Goal: Information Seeking & Learning: Learn about a topic

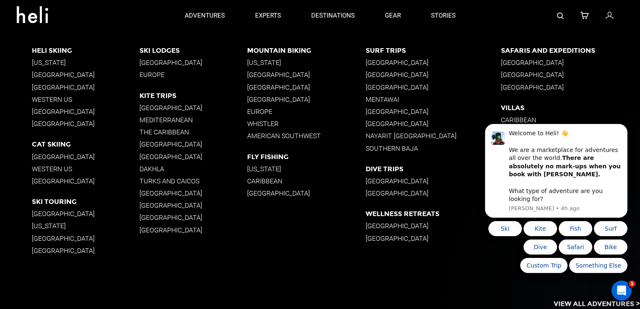
click at [288, 84] on p "[GEOGRAPHIC_DATA]" at bounding box center [306, 87] width 119 height 8
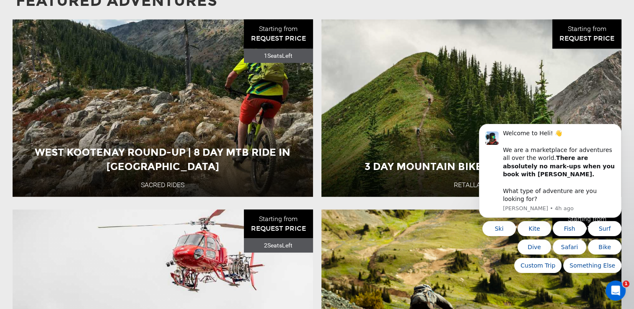
scroll to position [856, 0]
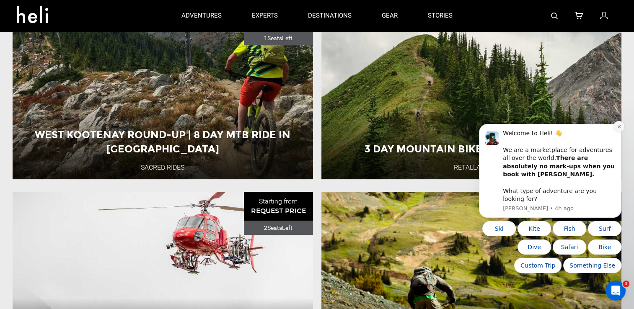
click at [618, 129] on icon "Dismiss notification" at bounding box center [619, 126] width 5 height 5
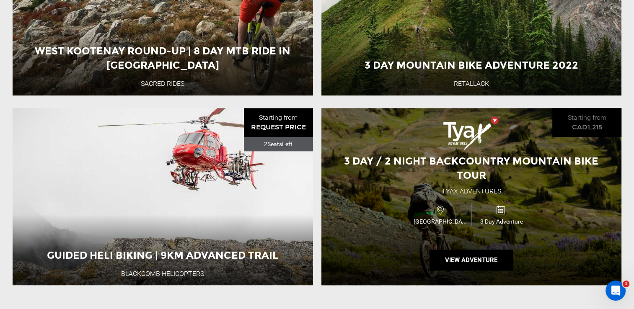
scroll to position [940, 0]
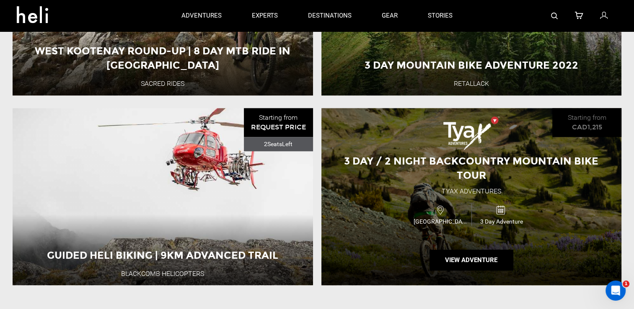
click at [507, 173] on div "3 Day / 2 Night Backcountry Mountain Bike Tour" at bounding box center [471, 168] width 300 height 29
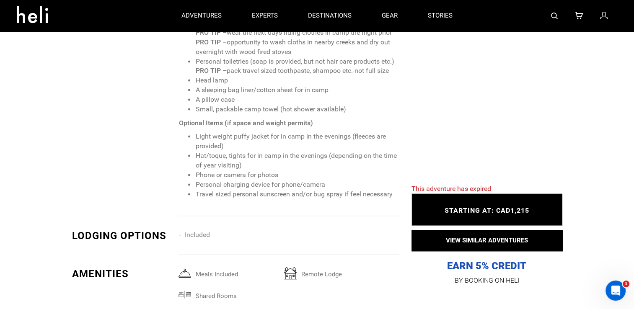
scroll to position [1306, 0]
click at [325, 233] on div "Included" at bounding box center [291, 242] width 226 height 26
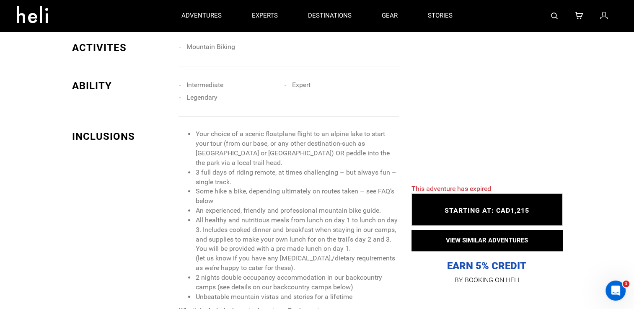
scroll to position [636, 0]
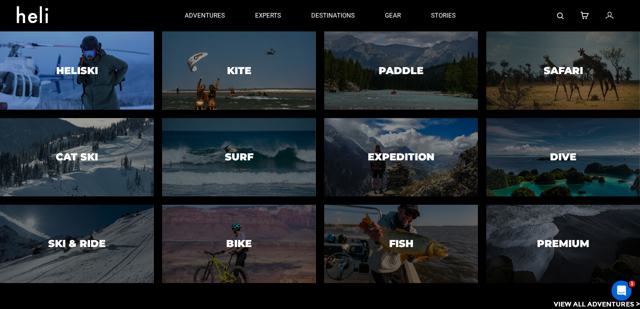
click at [98, 69] on h3 "Heliski" at bounding box center [77, 70] width 42 height 11
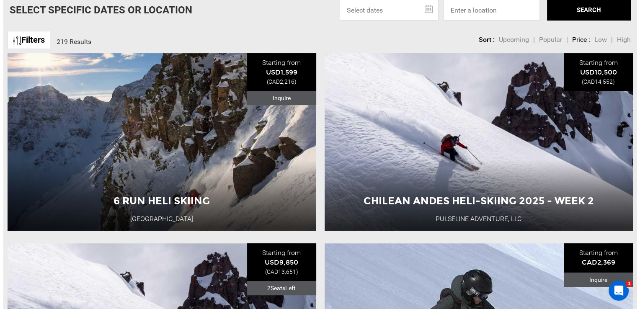
scroll to position [287, 0]
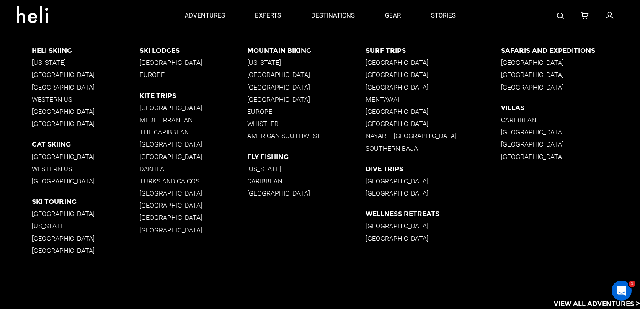
click at [64, 75] on p "[GEOGRAPHIC_DATA]" at bounding box center [86, 75] width 108 height 8
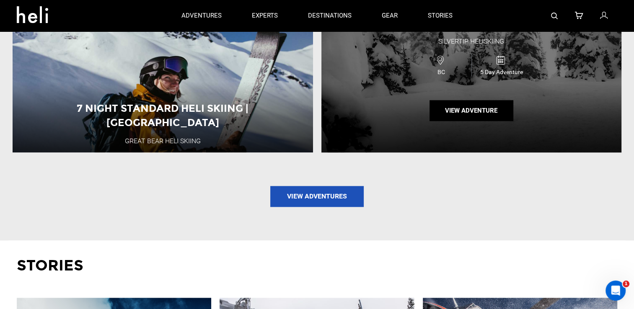
scroll to position [957, 0]
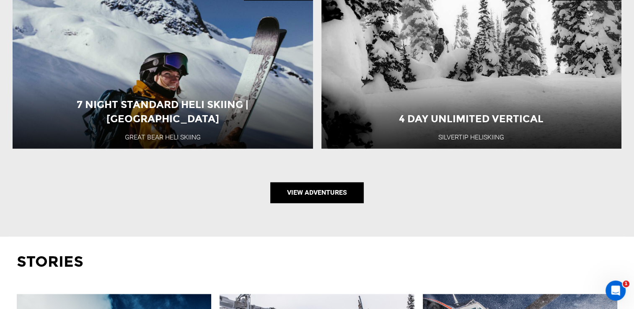
click at [327, 192] on link "View Adventures" at bounding box center [316, 192] width 93 height 21
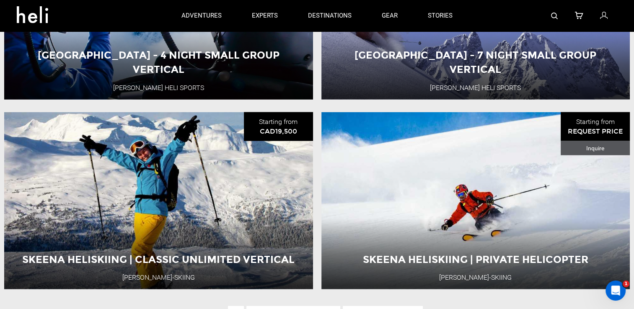
scroll to position [1928, 0]
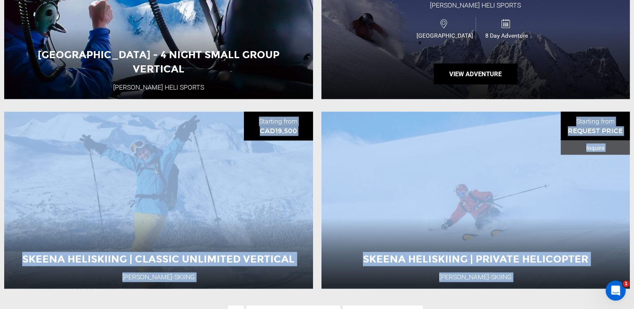
drag, startPoint x: 416, startPoint y: 291, endPoint x: 514, endPoint y: 72, distance: 239.5
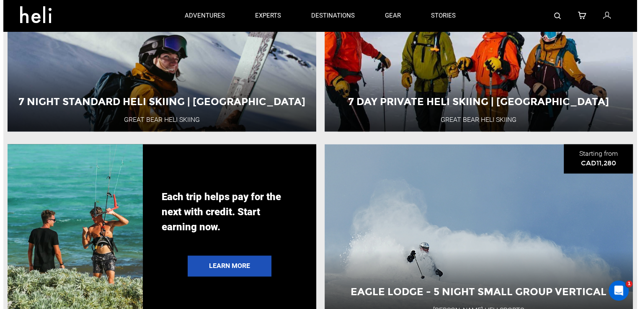
scroll to position [1304, 0]
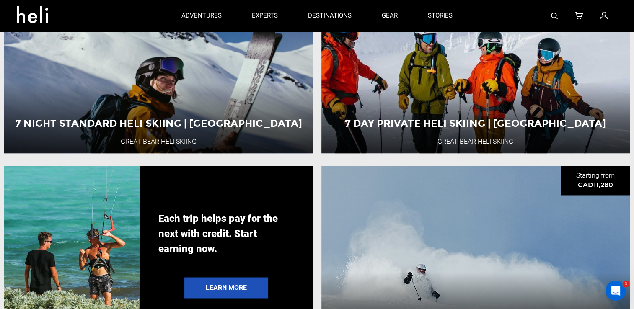
drag, startPoint x: 514, startPoint y: 72, endPoint x: 553, endPoint y: 18, distance: 67.3
click at [553, 18] on img at bounding box center [554, 16] width 7 height 7
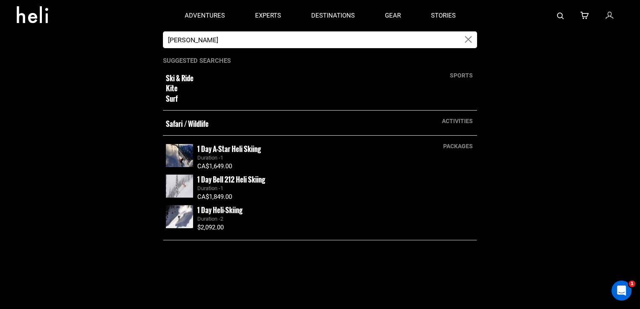
type input "[PERSON_NAME]"
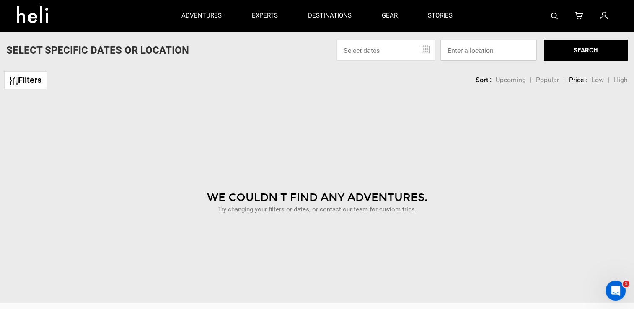
click at [468, 50] on input at bounding box center [488, 50] width 96 height 21
click at [563, 51] on button "SEARCH" at bounding box center [586, 50] width 84 height 21
click at [574, 50] on button "SEARCH" at bounding box center [586, 50] width 84 height 21
click at [488, 49] on input "tyax" at bounding box center [488, 50] width 96 height 21
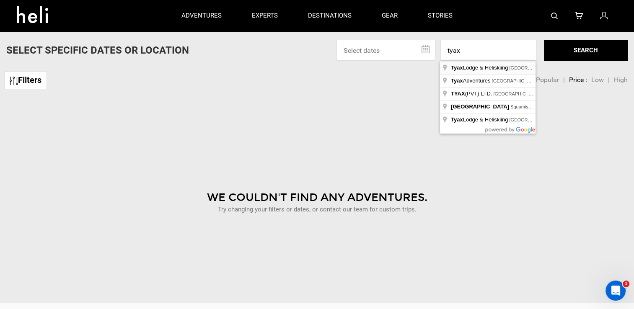
type input "Tyax Lodge & Heliskiing, [GEOGRAPHIC_DATA], [GEOGRAPHIC_DATA], [GEOGRAPHIC_DATA]"
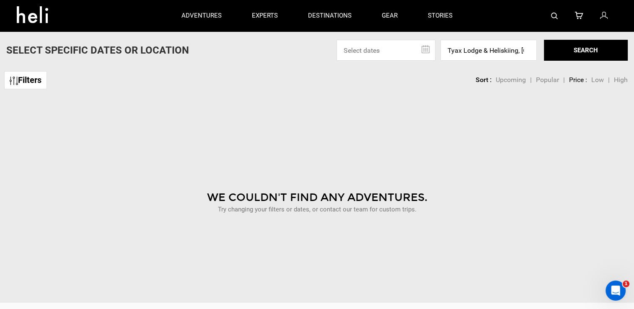
click at [556, 60] on button "SEARCH" at bounding box center [586, 50] width 84 height 21
